Goal: Task Accomplishment & Management: Manage account settings

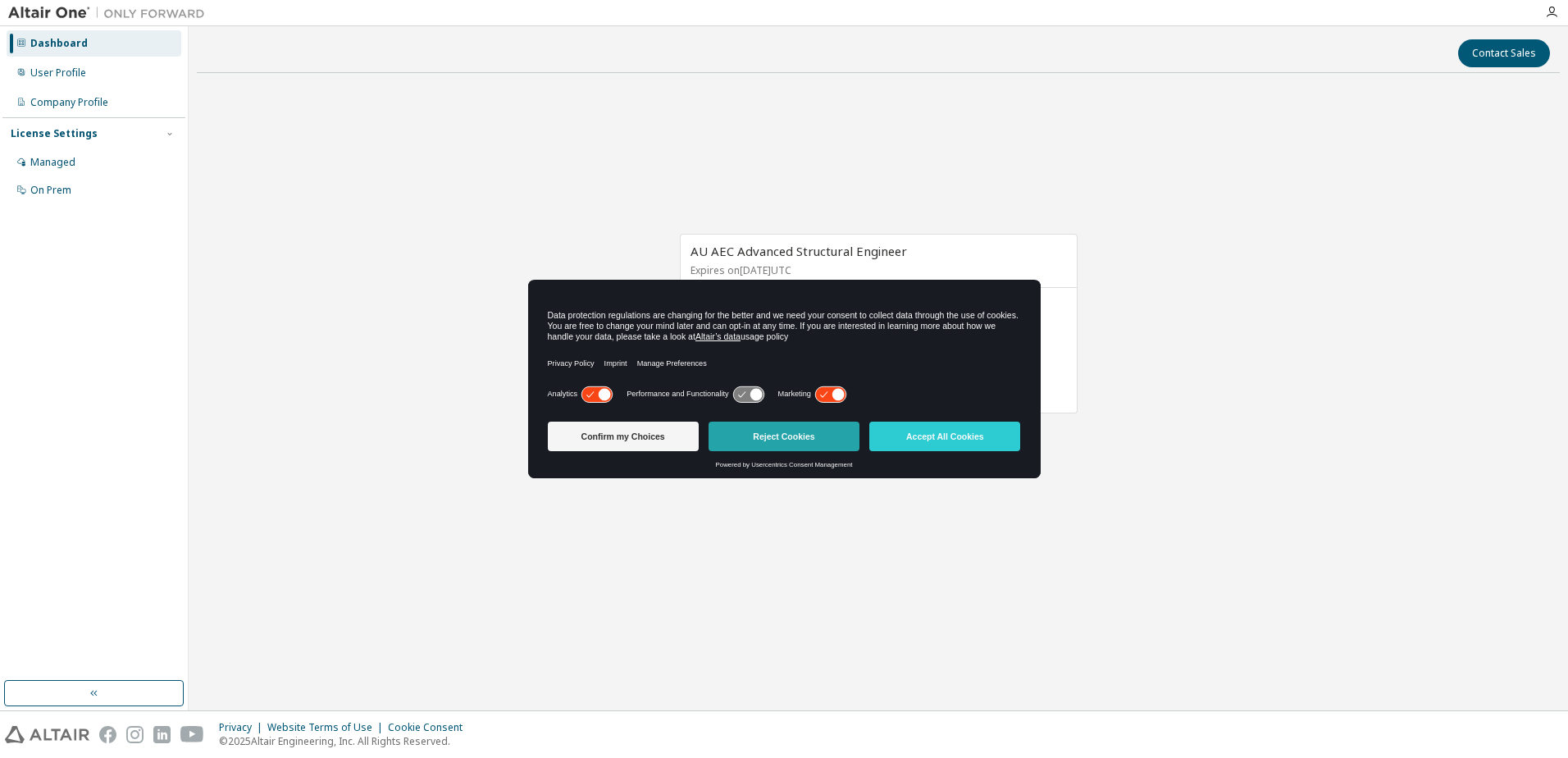
click at [793, 439] on button "Reject Cookies" at bounding box center [784, 436] width 151 height 29
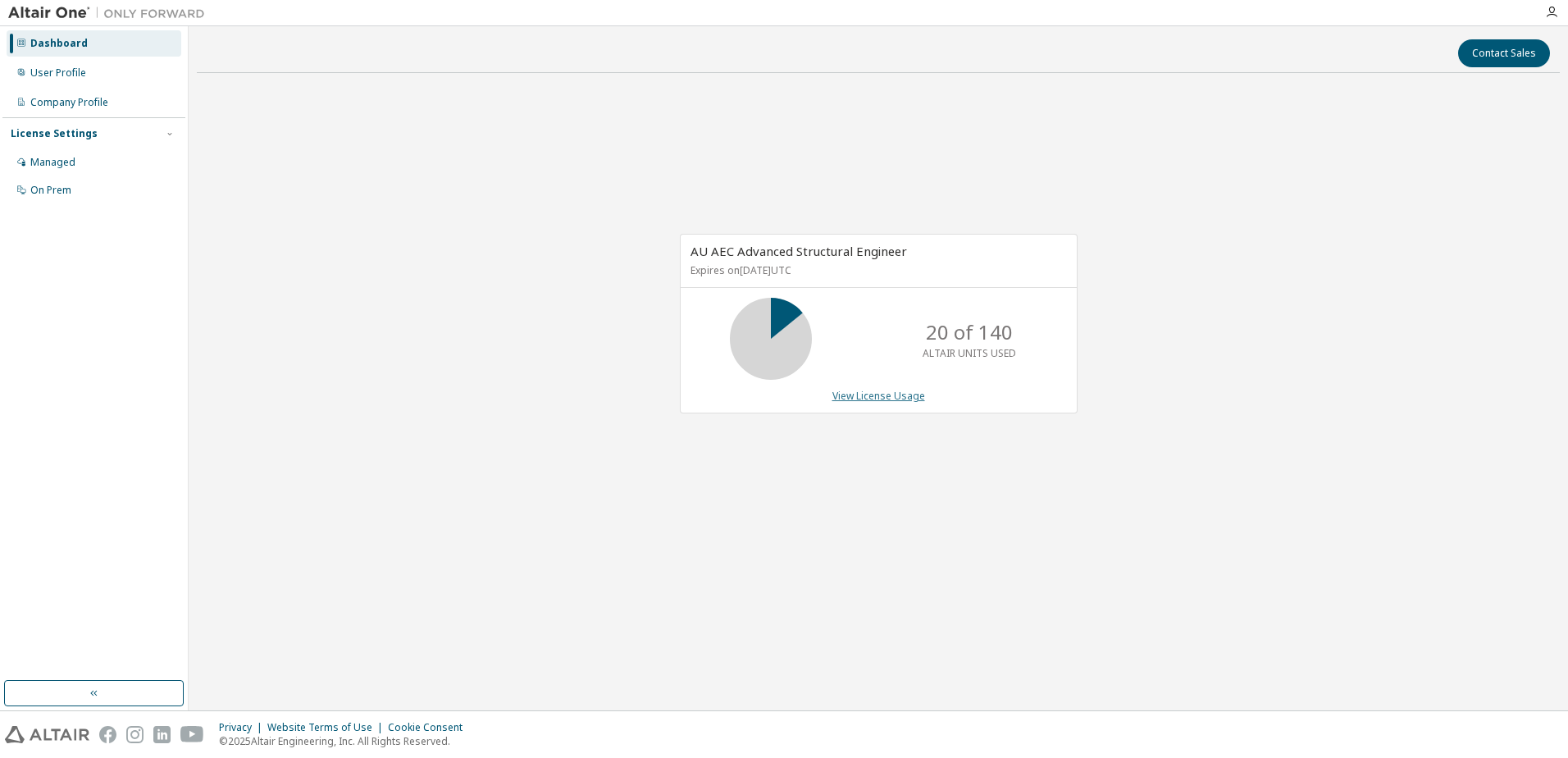
click at [864, 395] on link "View License Usage" at bounding box center [878, 395] width 92 height 14
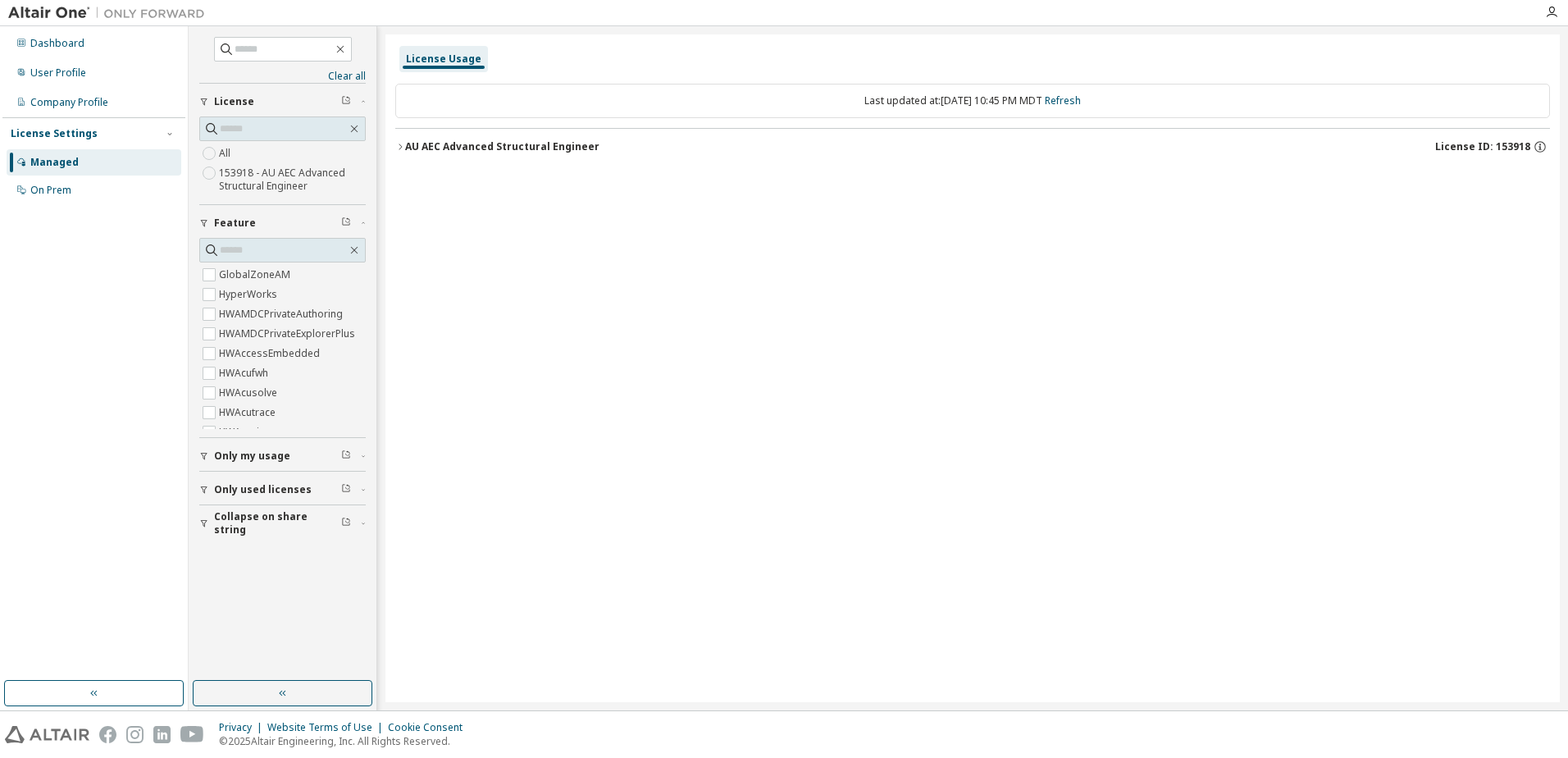
click at [398, 152] on button "AU AEC Advanced Structural Engineer License ID: 153918" at bounding box center [973, 146] width 1155 height 36
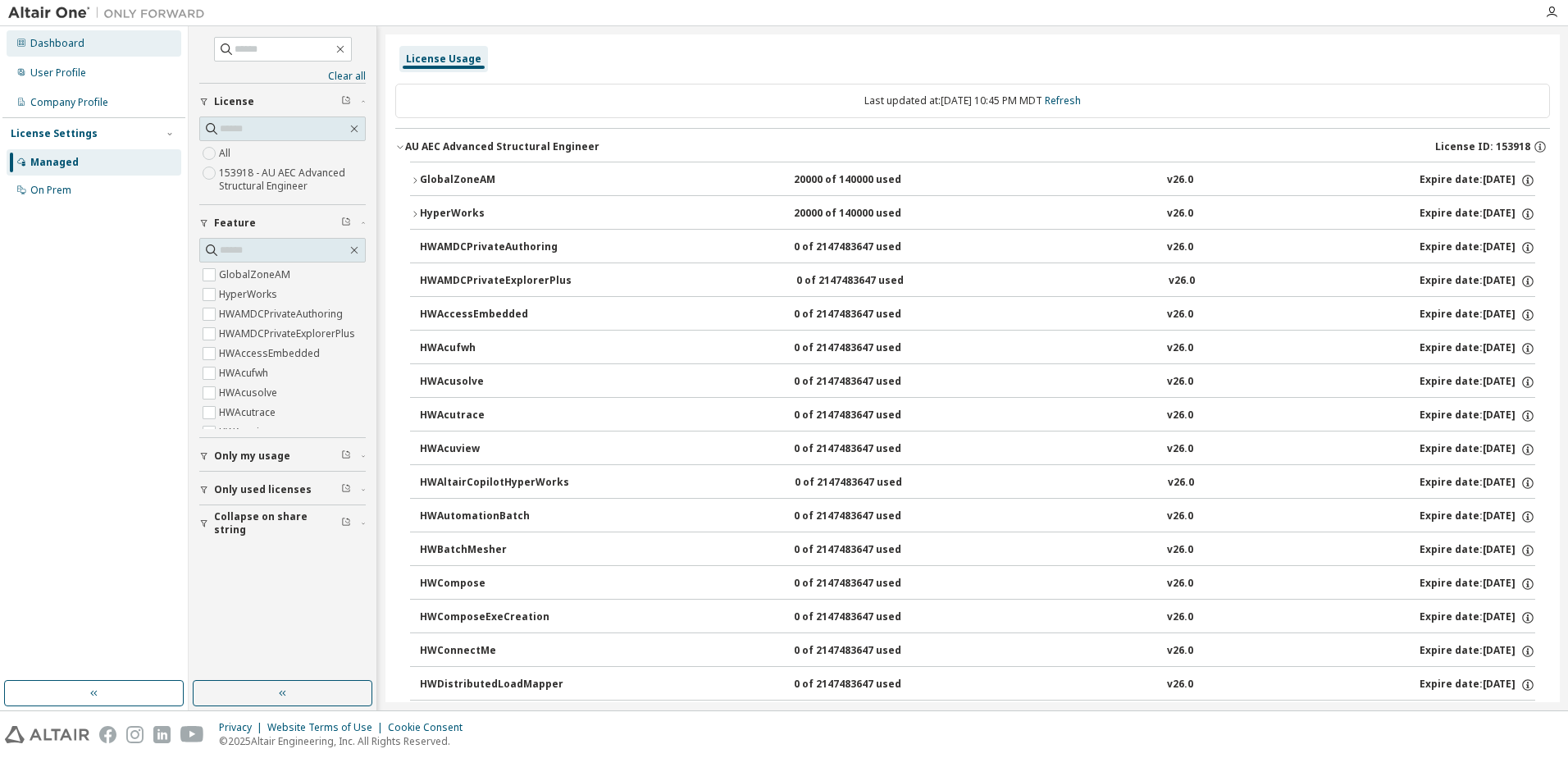
click at [56, 43] on div "Dashboard" at bounding box center [57, 43] width 54 height 13
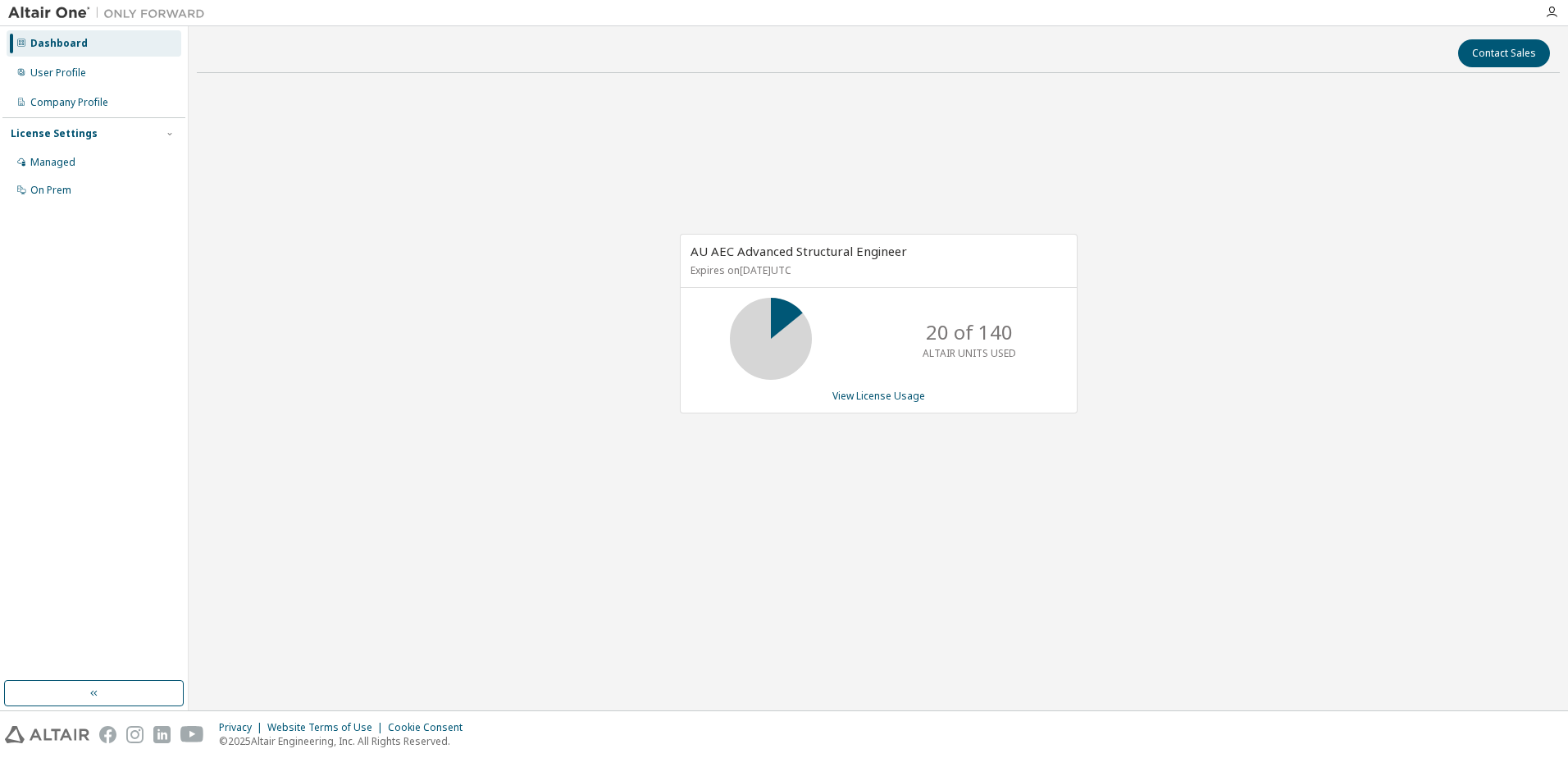
click at [697, 251] on span "AU AEC Advanced Structural Engineer" at bounding box center [799, 251] width 217 height 16
click at [60, 157] on div "Managed" at bounding box center [52, 163] width 45 height 13
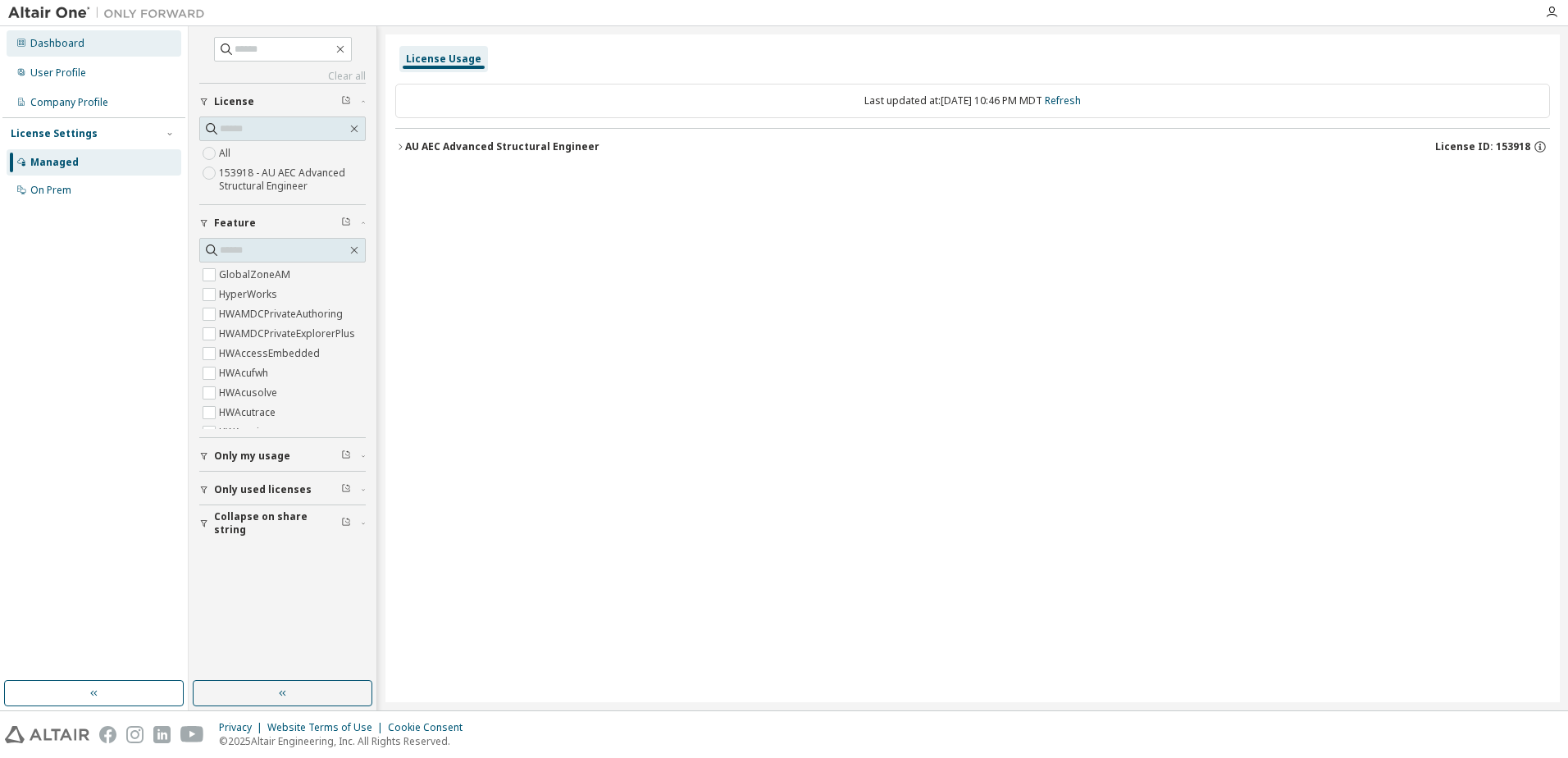
click at [53, 46] on div "Dashboard" at bounding box center [57, 43] width 54 height 13
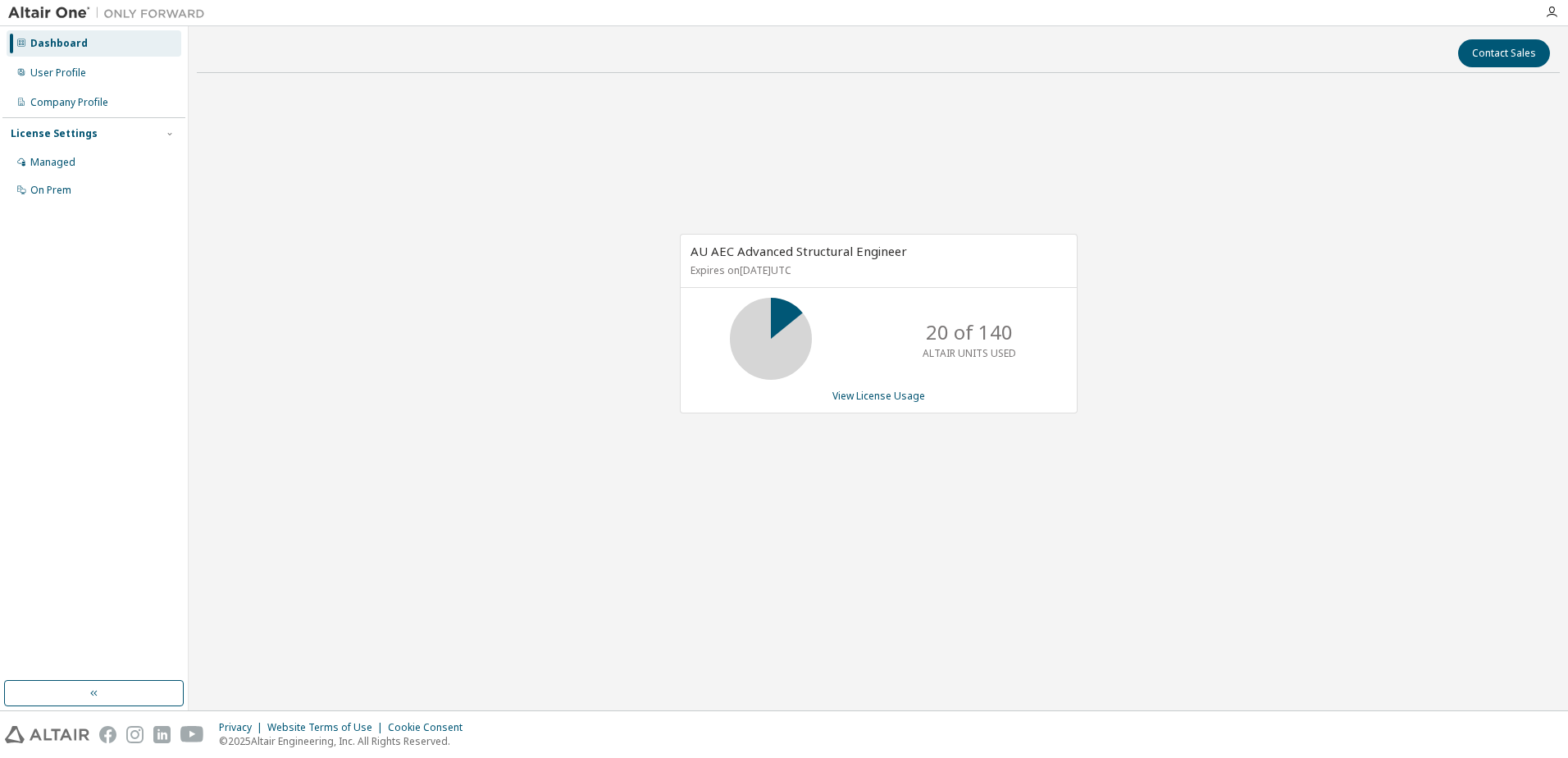
click at [64, 32] on div "Dashboard" at bounding box center [93, 43] width 175 height 27
